Goal: Task Accomplishment & Management: Manage account settings

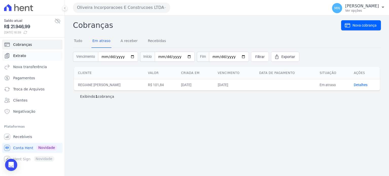
click at [24, 57] on span "Extrato" at bounding box center [19, 55] width 13 height 5
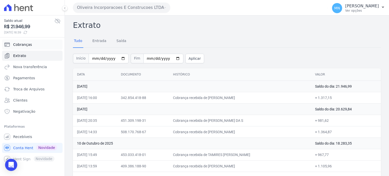
click at [33, 45] on link "Cobranças" at bounding box center [32, 45] width 61 height 10
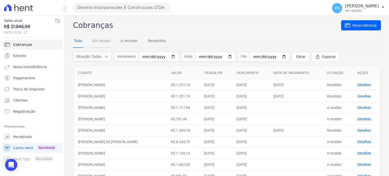
click at [99, 43] on link "Em atraso" at bounding box center [101, 41] width 20 height 13
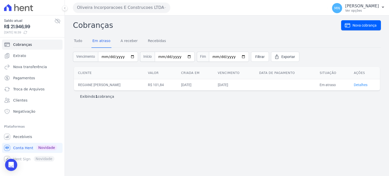
click at [365, 86] on link "Detalhes" at bounding box center [361, 85] width 14 height 4
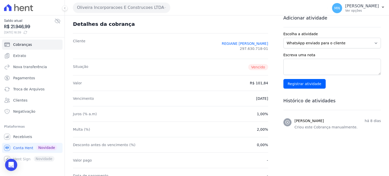
scroll to position [8, 0]
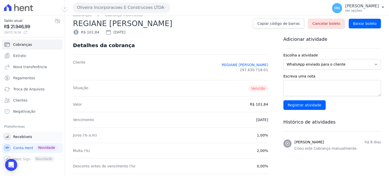
click at [27, 139] on link "Recebíveis" at bounding box center [32, 137] width 61 height 10
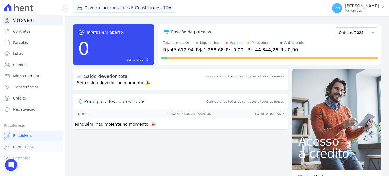
click at [27, 149] on span "Conta Hent" at bounding box center [23, 146] width 20 height 5
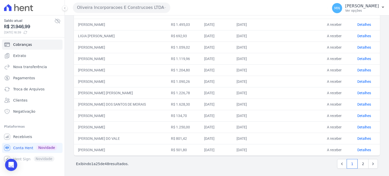
scroll to position [209, 0]
click at [359, 162] on link "2" at bounding box center [363, 163] width 11 height 10
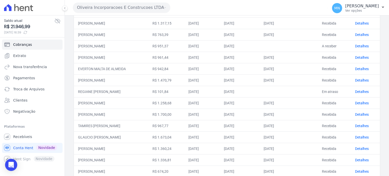
scroll to position [187, 0]
